Goal: Use online tool/utility: Utilize a website feature to perform a specific function

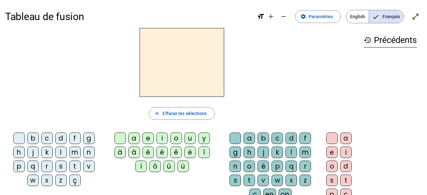
click at [60, 135] on div "d" at bounding box center [60, 137] width 11 height 11
click at [133, 136] on div "a" at bounding box center [133, 137] width 11 height 11
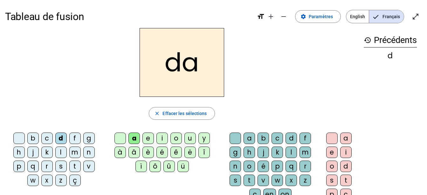
click at [264, 137] on div "b" at bounding box center [262, 137] width 11 height 11
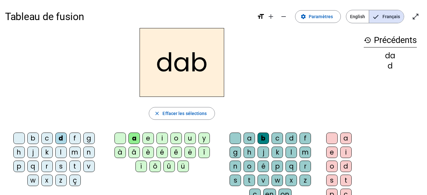
click at [346, 134] on div "a" at bounding box center [345, 137] width 11 height 11
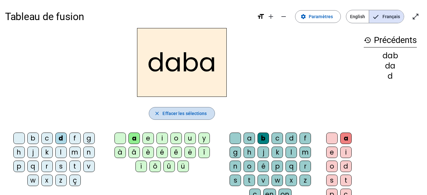
click at [192, 110] on span "Effacer les sélections" at bounding box center [184, 113] width 44 height 8
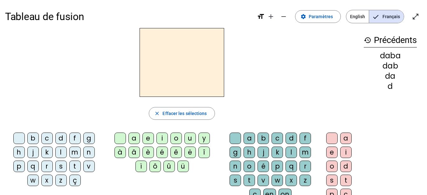
click at [73, 163] on div "t" at bounding box center [74, 165] width 11 height 11
click at [160, 135] on div "i" at bounding box center [161, 137] width 11 height 11
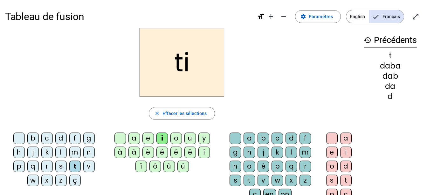
click at [289, 149] on div "l" at bounding box center [290, 151] width 11 height 11
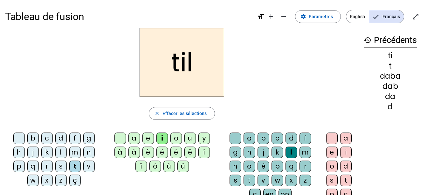
click at [341, 151] on div "i" at bounding box center [345, 151] width 11 height 11
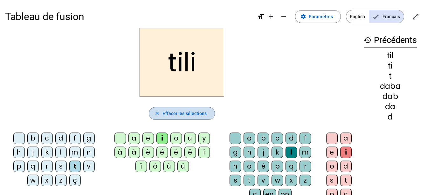
click at [189, 115] on span "Effacer les sélections" at bounding box center [184, 113] width 44 height 8
